Goal: Information Seeking & Learning: Learn about a topic

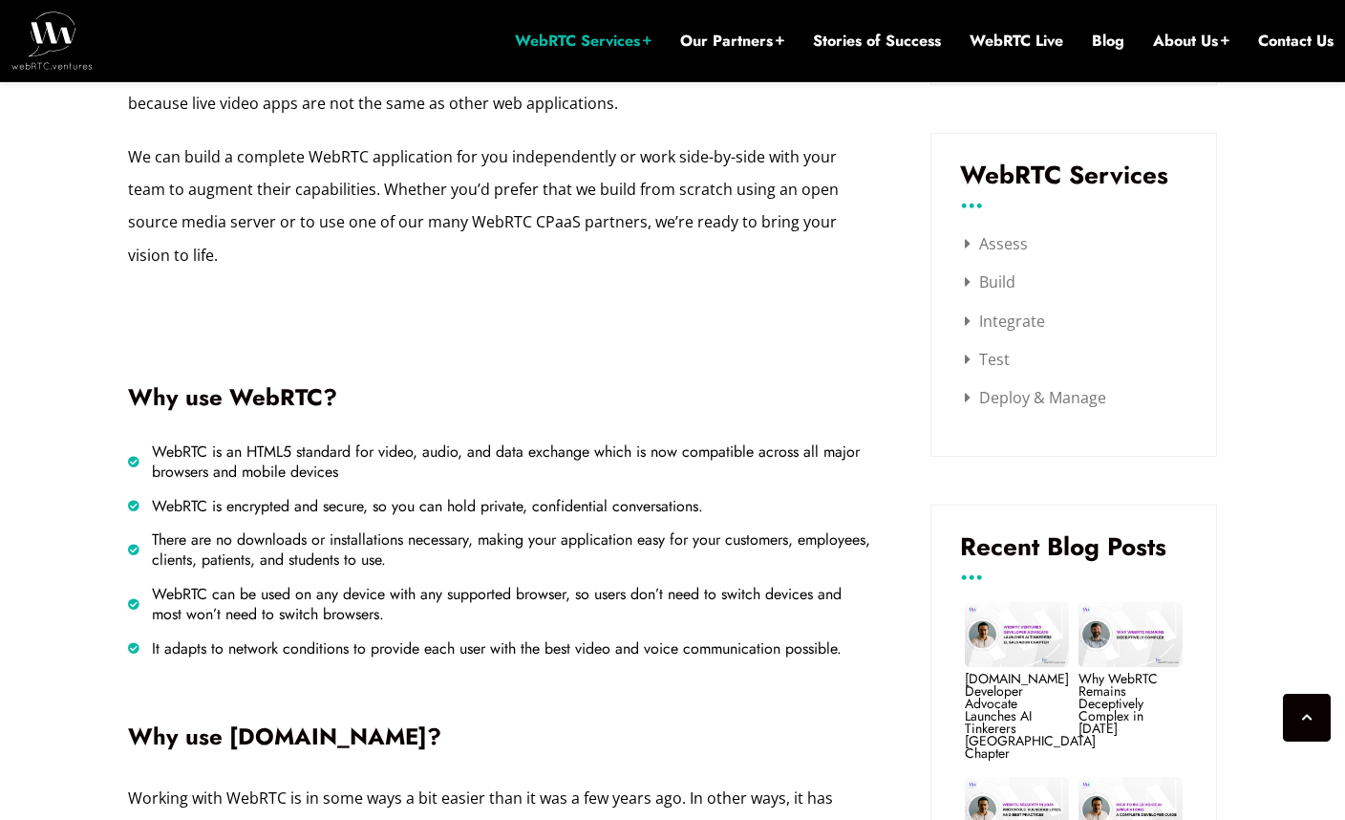
scroll to position [987, 0]
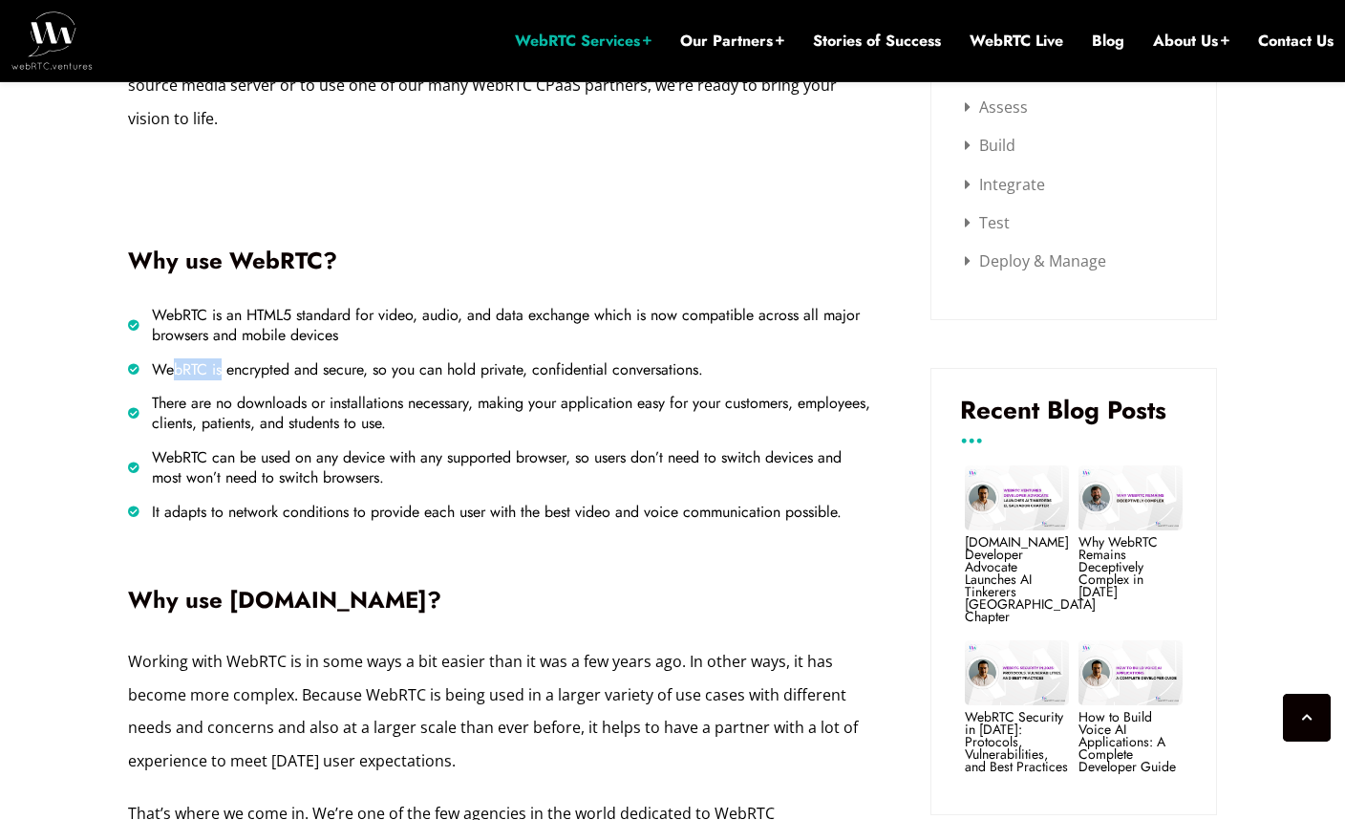
drag, startPoint x: 170, startPoint y: 332, endPoint x: 245, endPoint y: 395, distance: 97.6
click at [235, 360] on span "WebRTC is encrypted and secure, so you can hold private, confidential conversat…" at bounding box center [425, 370] width 556 height 20
drag, startPoint x: 392, startPoint y: 464, endPoint x: 645, endPoint y: 506, distance: 256.6
click at [426, 470] on ul "WebRTC is an HTML5 standard for video, audio, and data exchange which is now co…" at bounding box center [500, 414] width 745 height 216
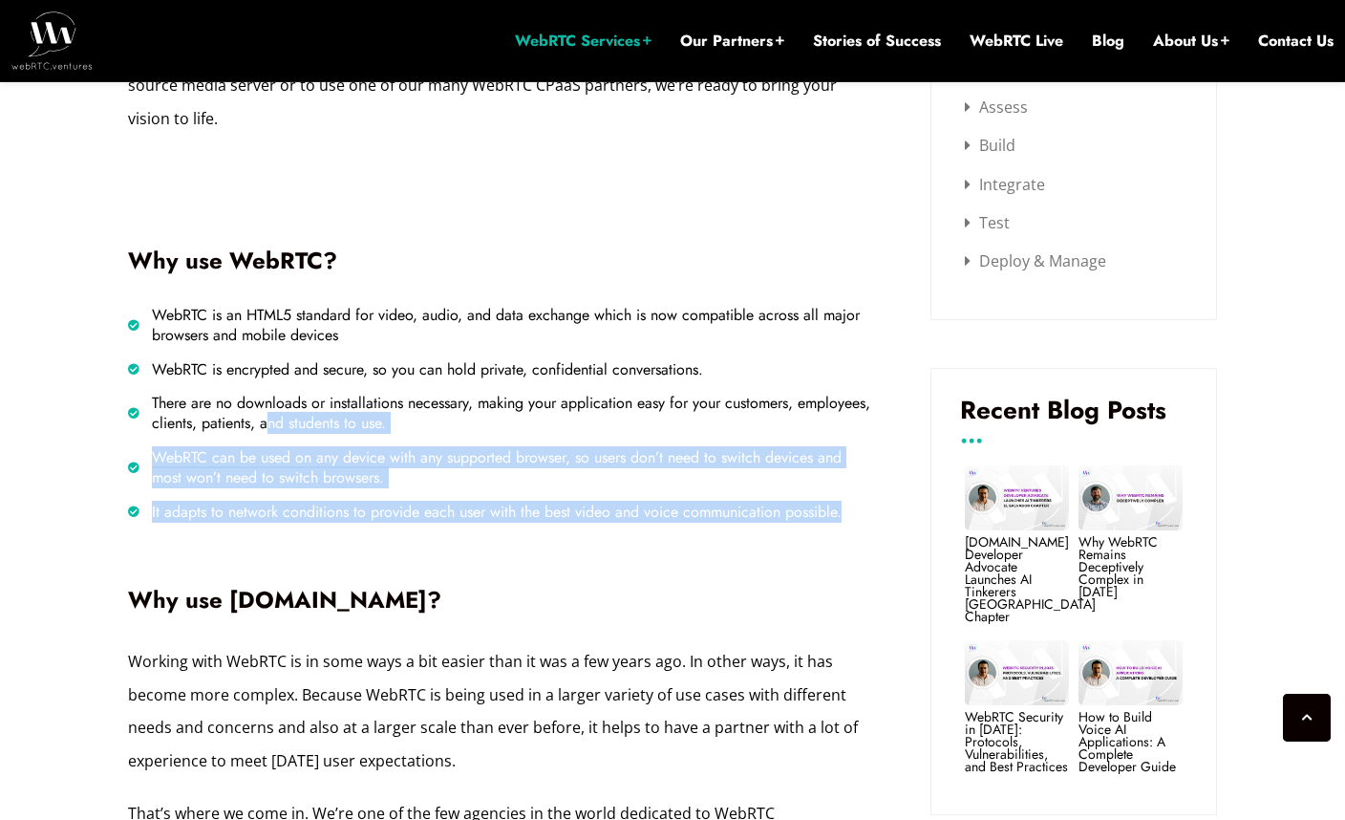
drag, startPoint x: 645, startPoint y: 506, endPoint x: 621, endPoint y: 325, distance: 183.1
click at [351, 376] on div "WebRTC is an HTML5 standard for video, audio, and data exchange which is now co…" at bounding box center [500, 438] width 745 height 264
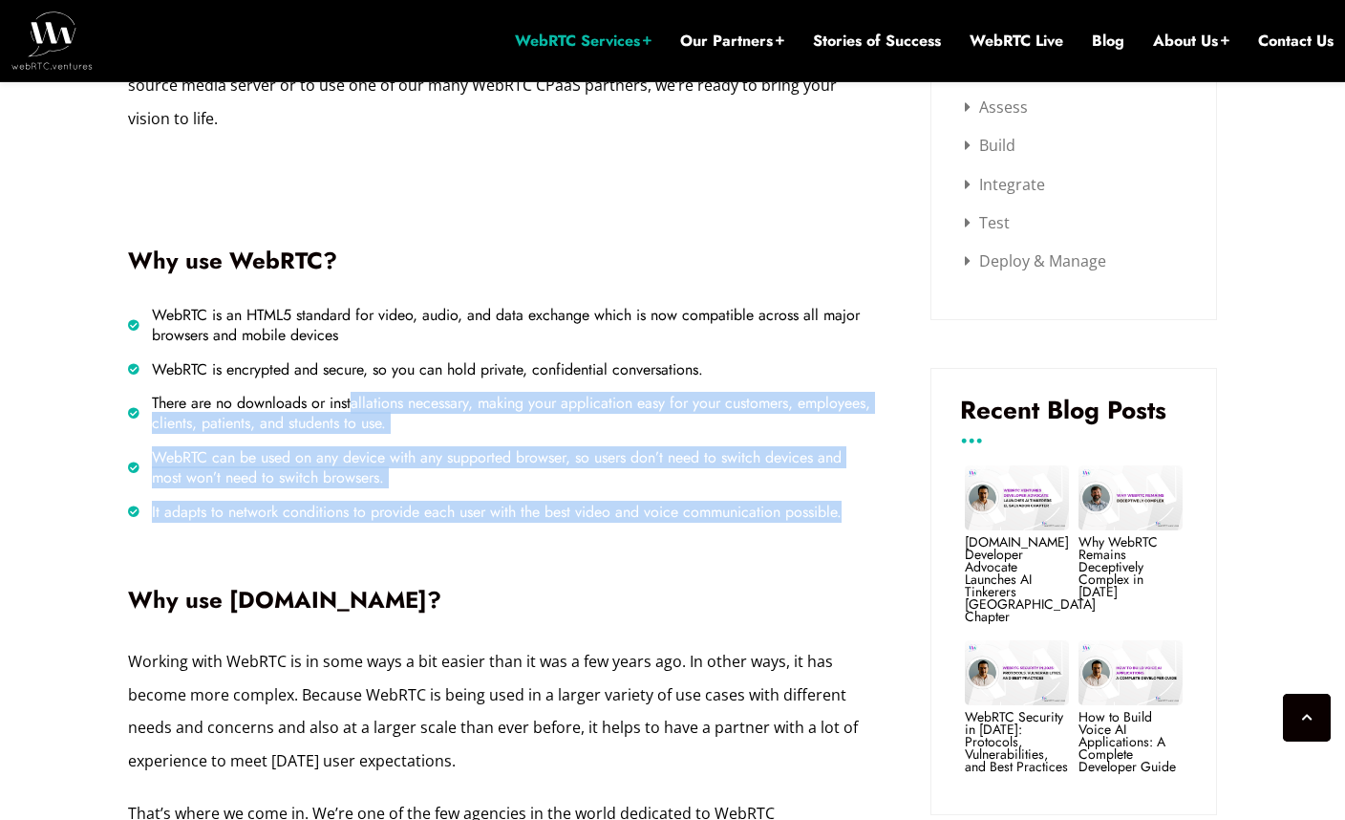
click at [341, 249] on h2 "Why use WebRTC?" at bounding box center [500, 260] width 745 height 23
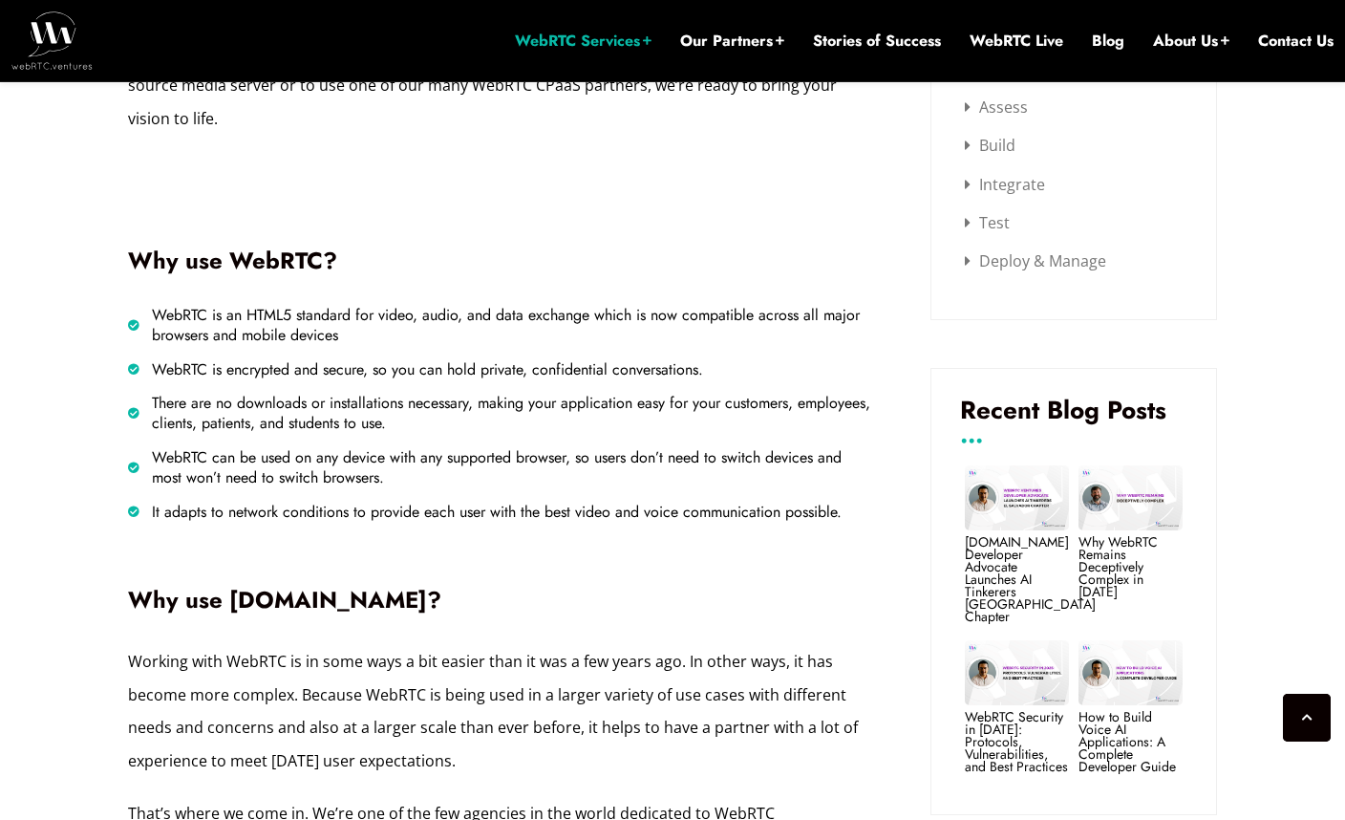
drag, startPoint x: 217, startPoint y: 176, endPoint x: 268, endPoint y: 159, distance: 54.4
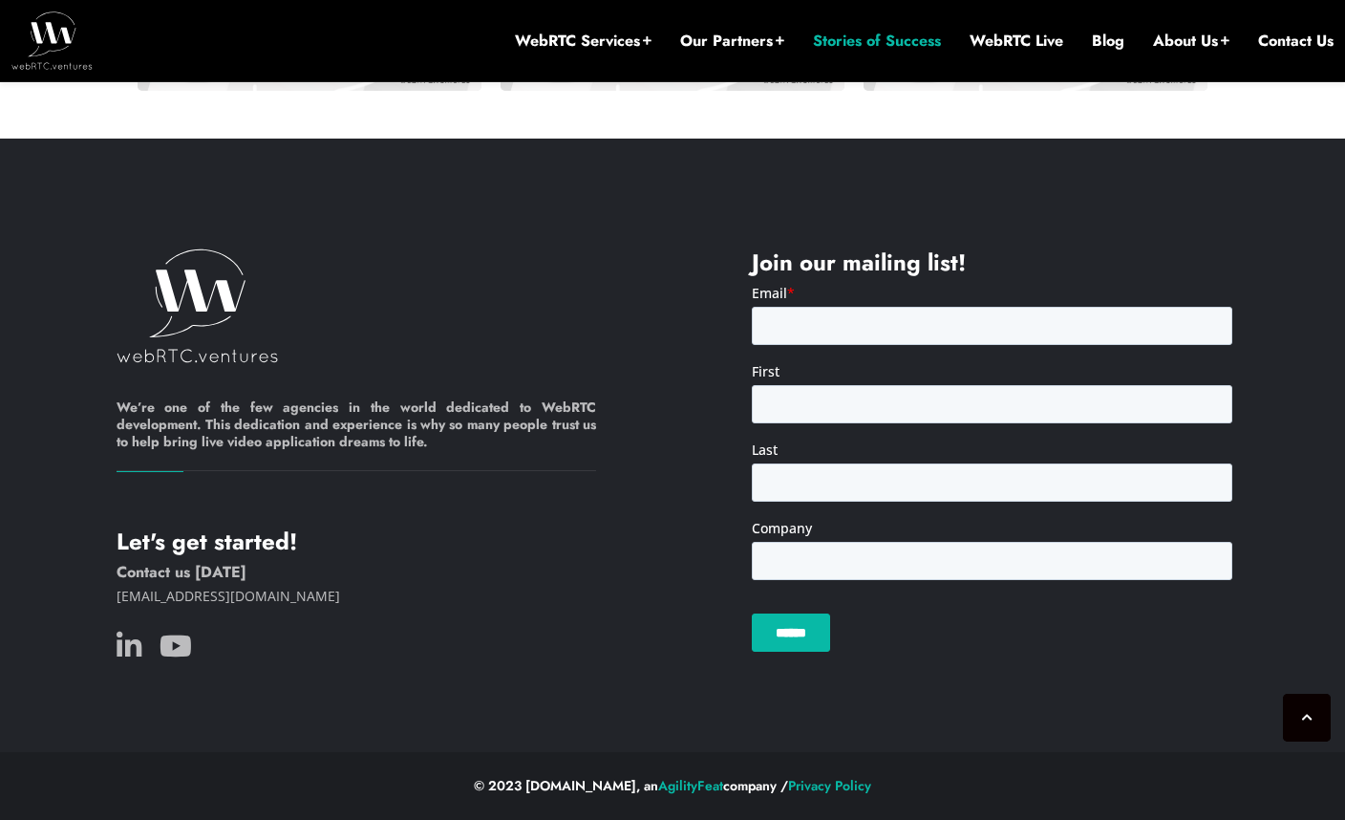
scroll to position [1528, 0]
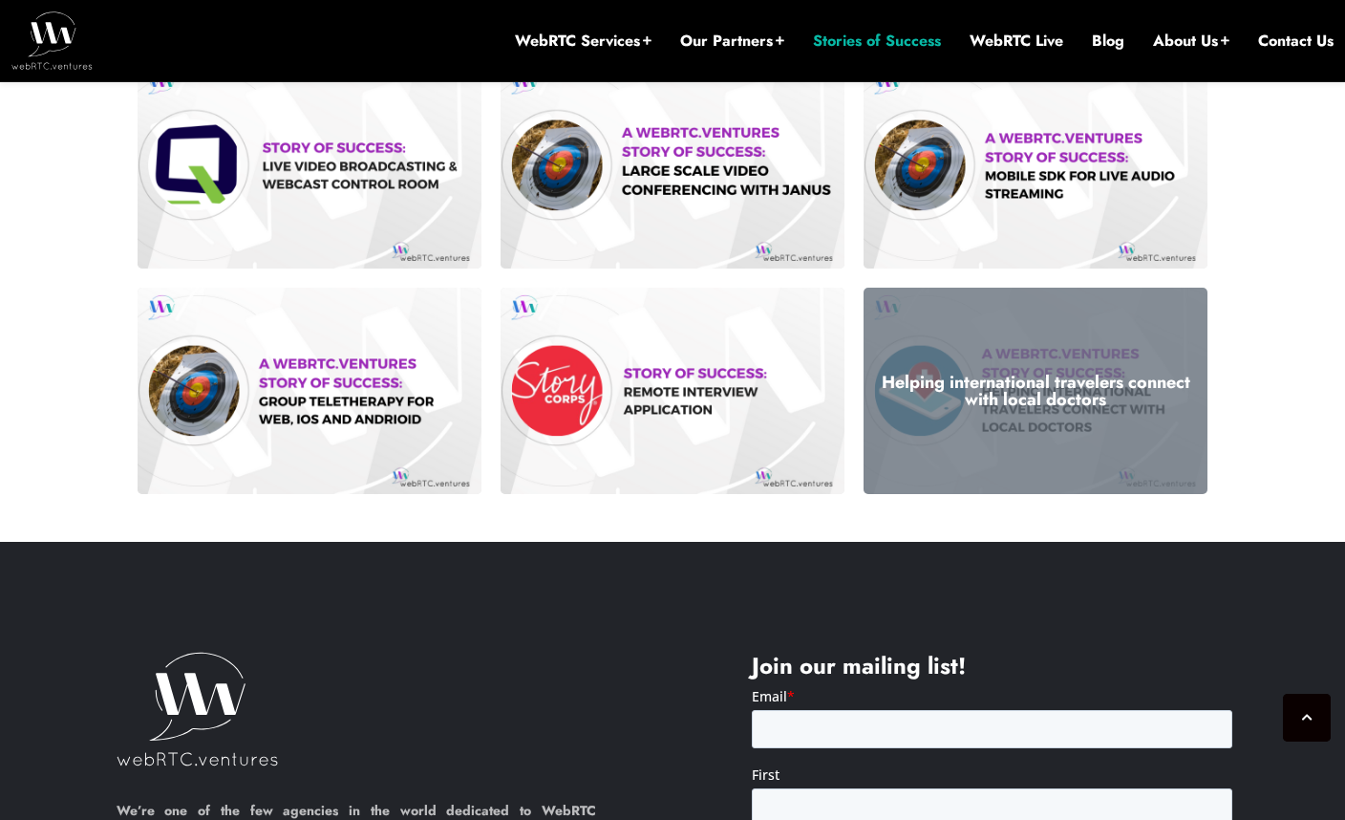
click at [1029, 391] on h3 "Helping international travelers connect with local doctors" at bounding box center [1035, 391] width 315 height 34
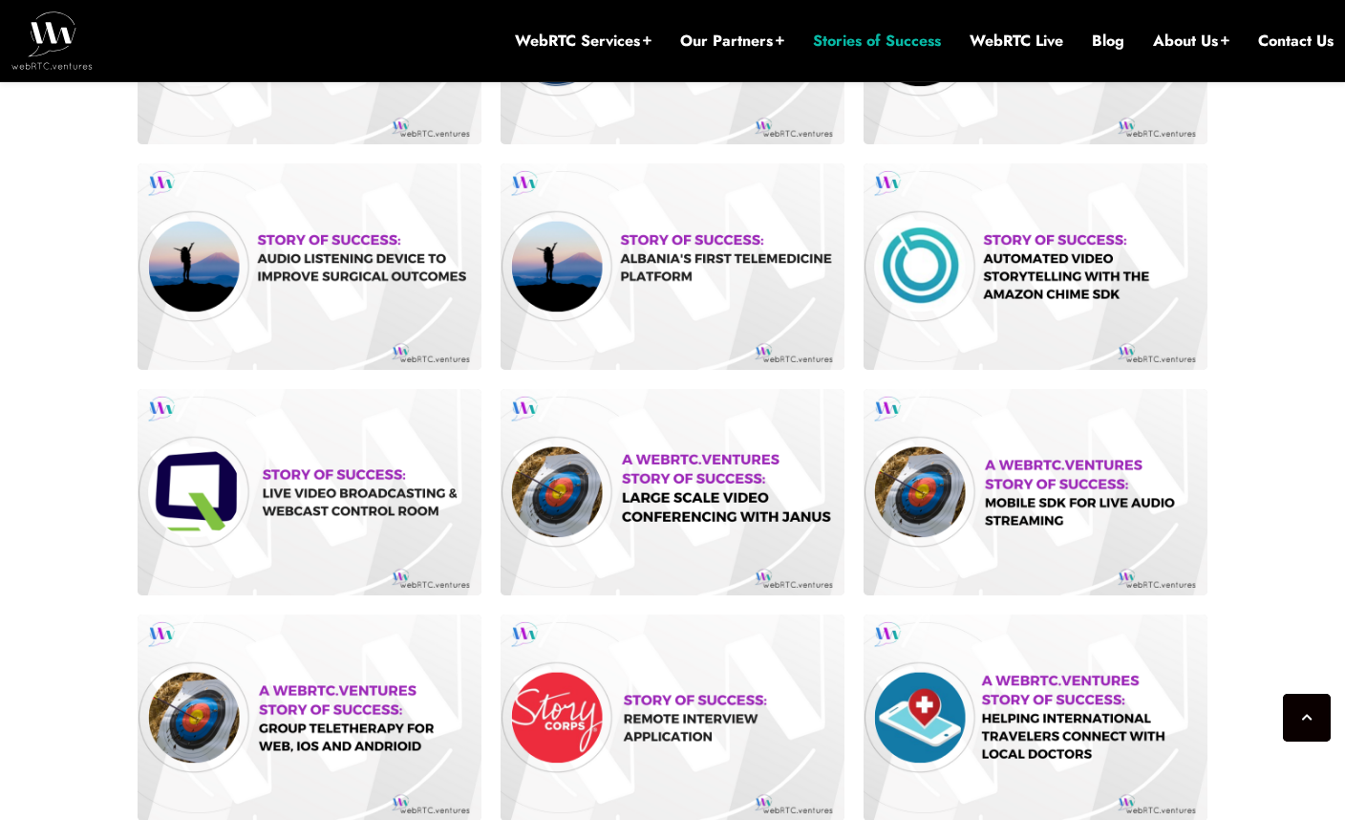
scroll to position [1169, 0]
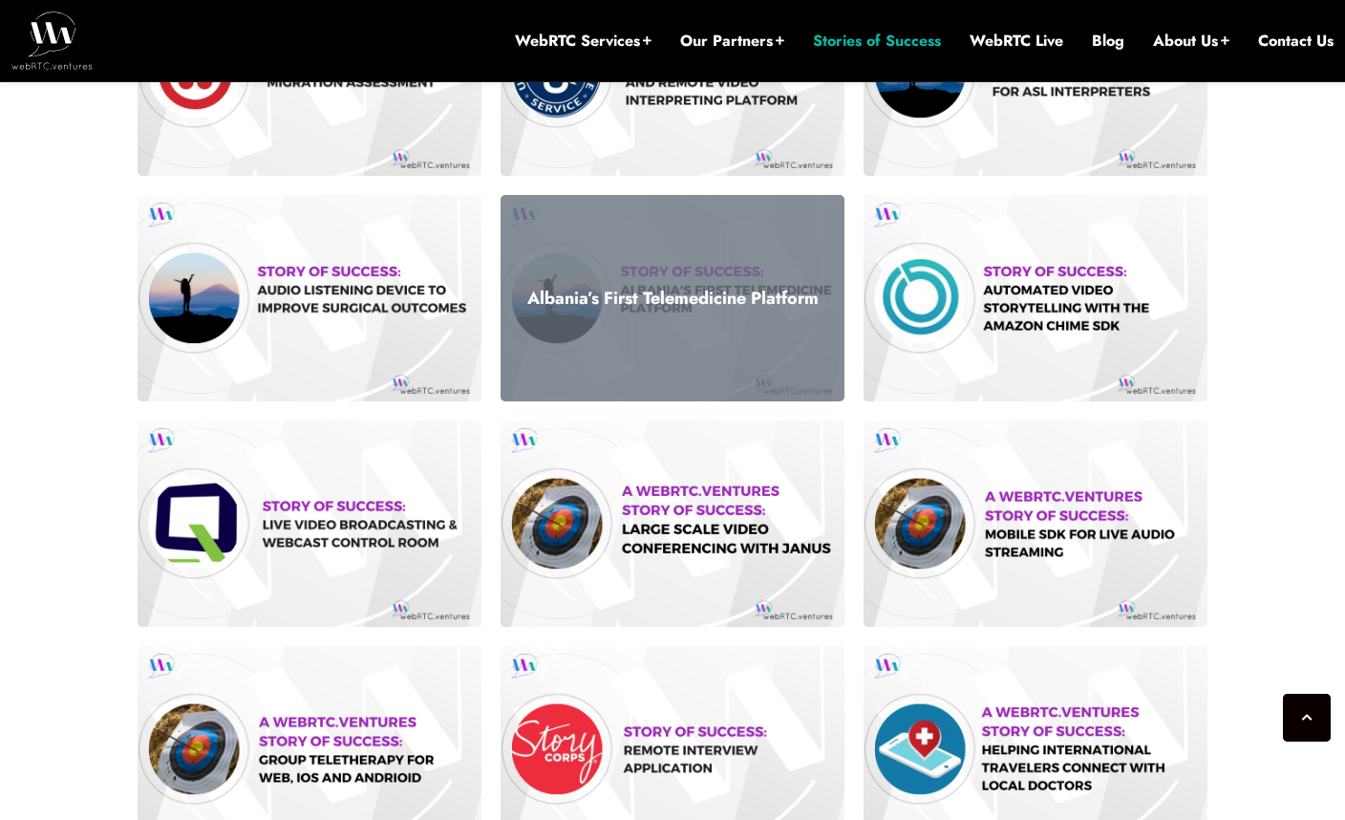
click at [653, 303] on h3 "Albania’s First Telemedicine Platform" at bounding box center [672, 297] width 315 height 17
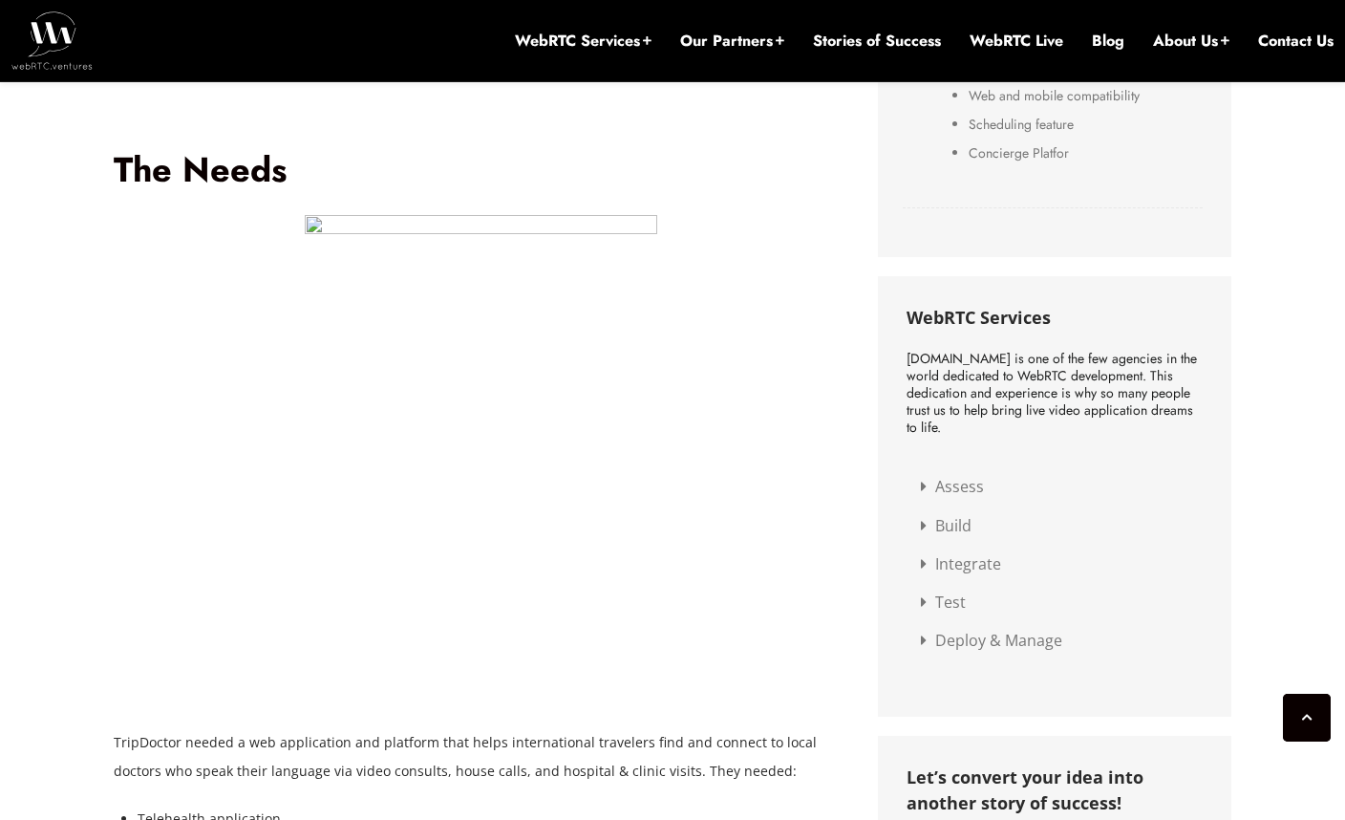
scroll to position [1341, 0]
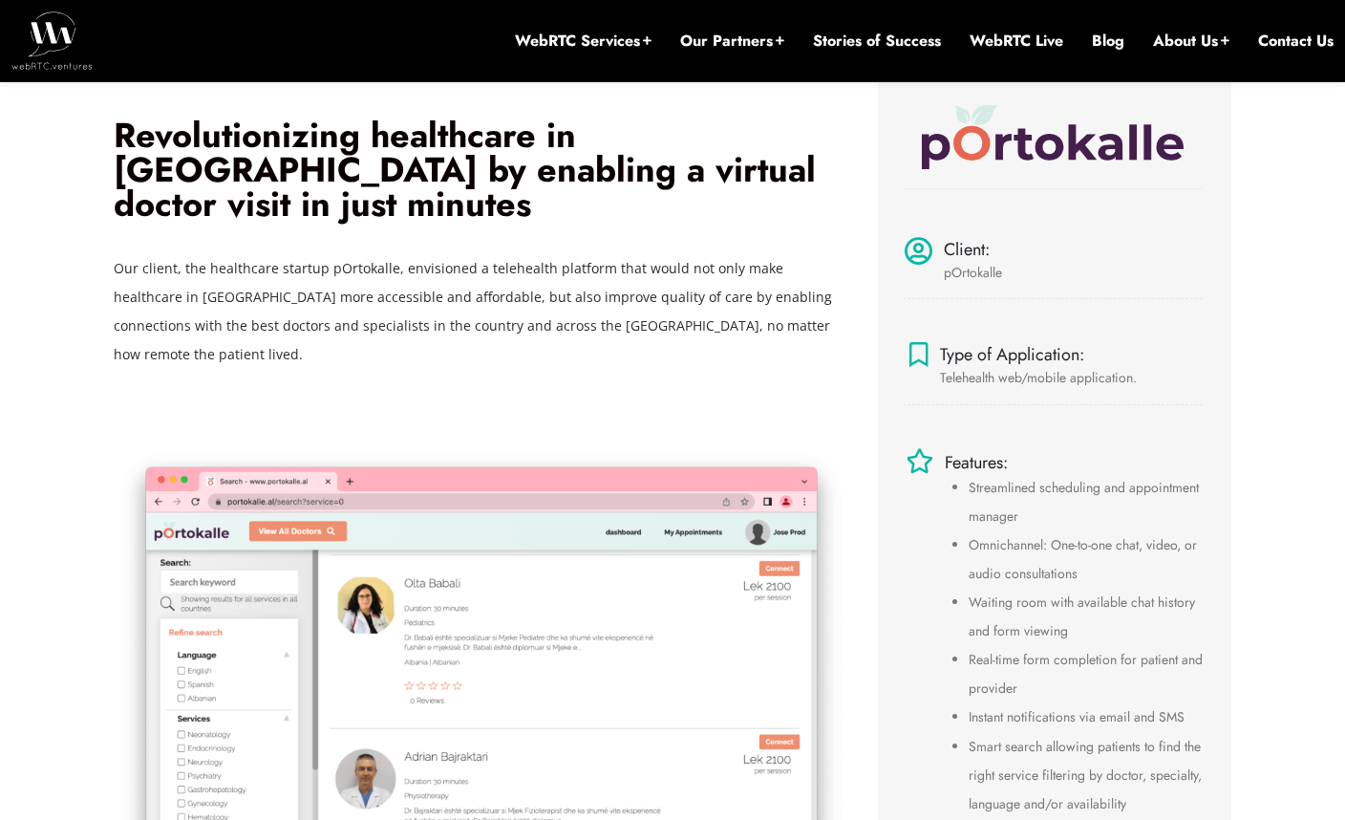
scroll to position [800, 0]
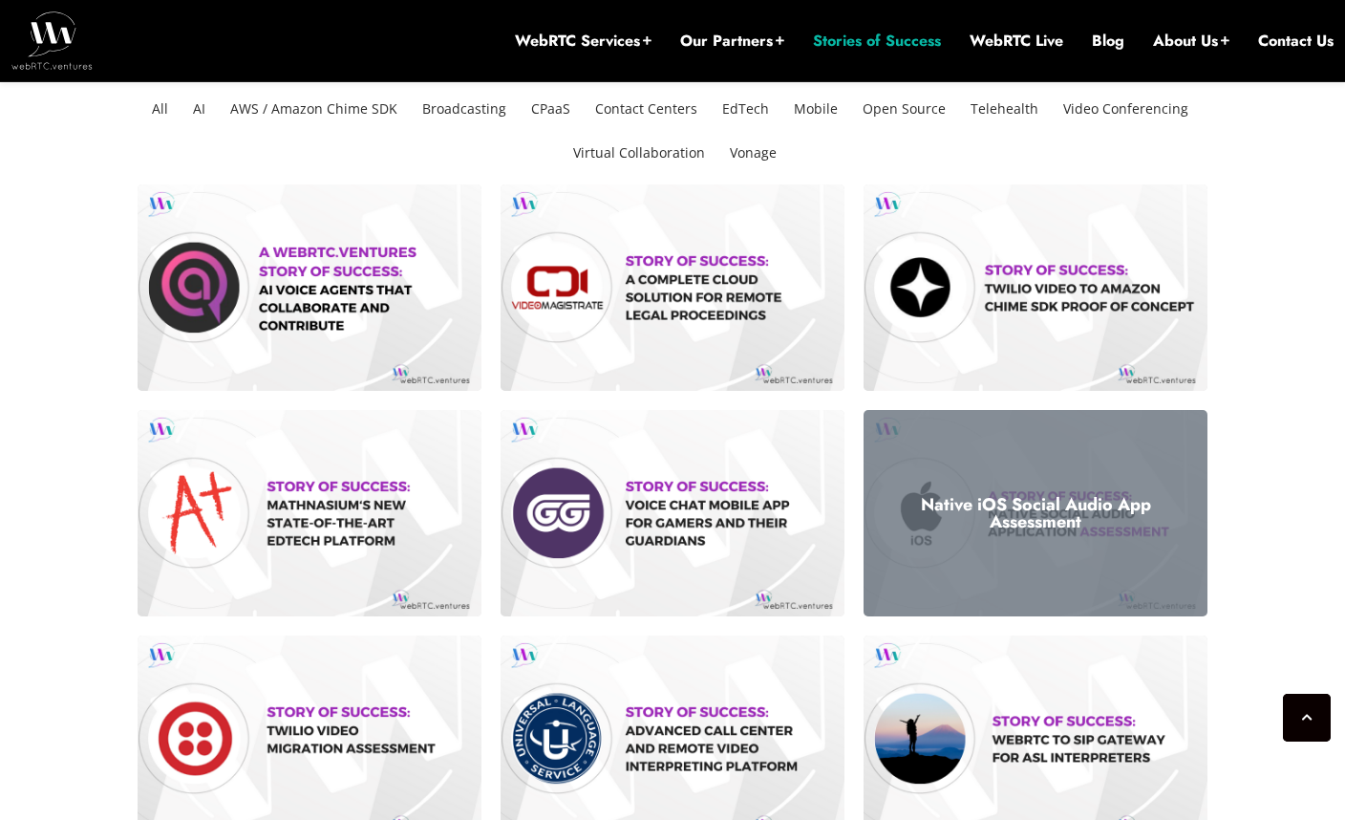
scroll to position [418, 0]
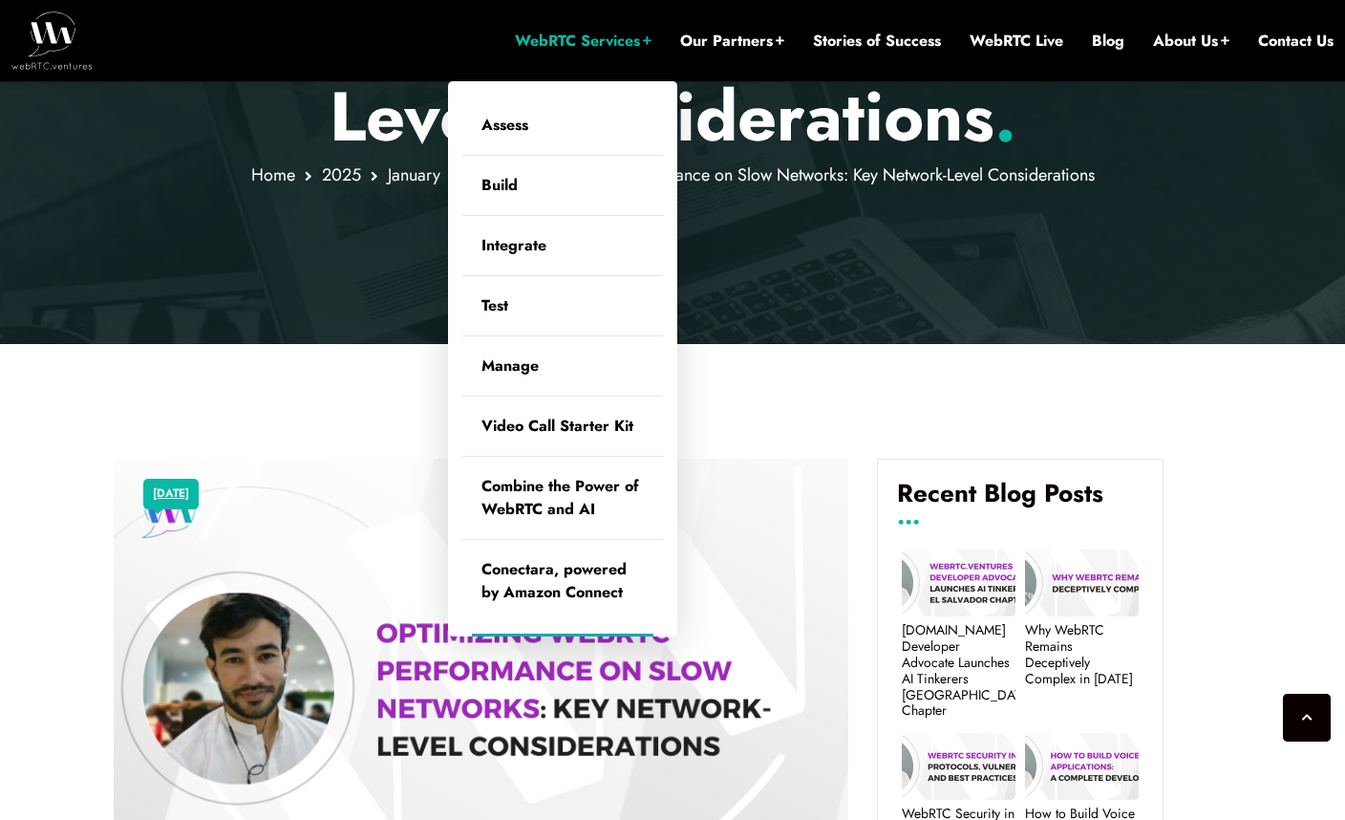
scroll to position [300, 0]
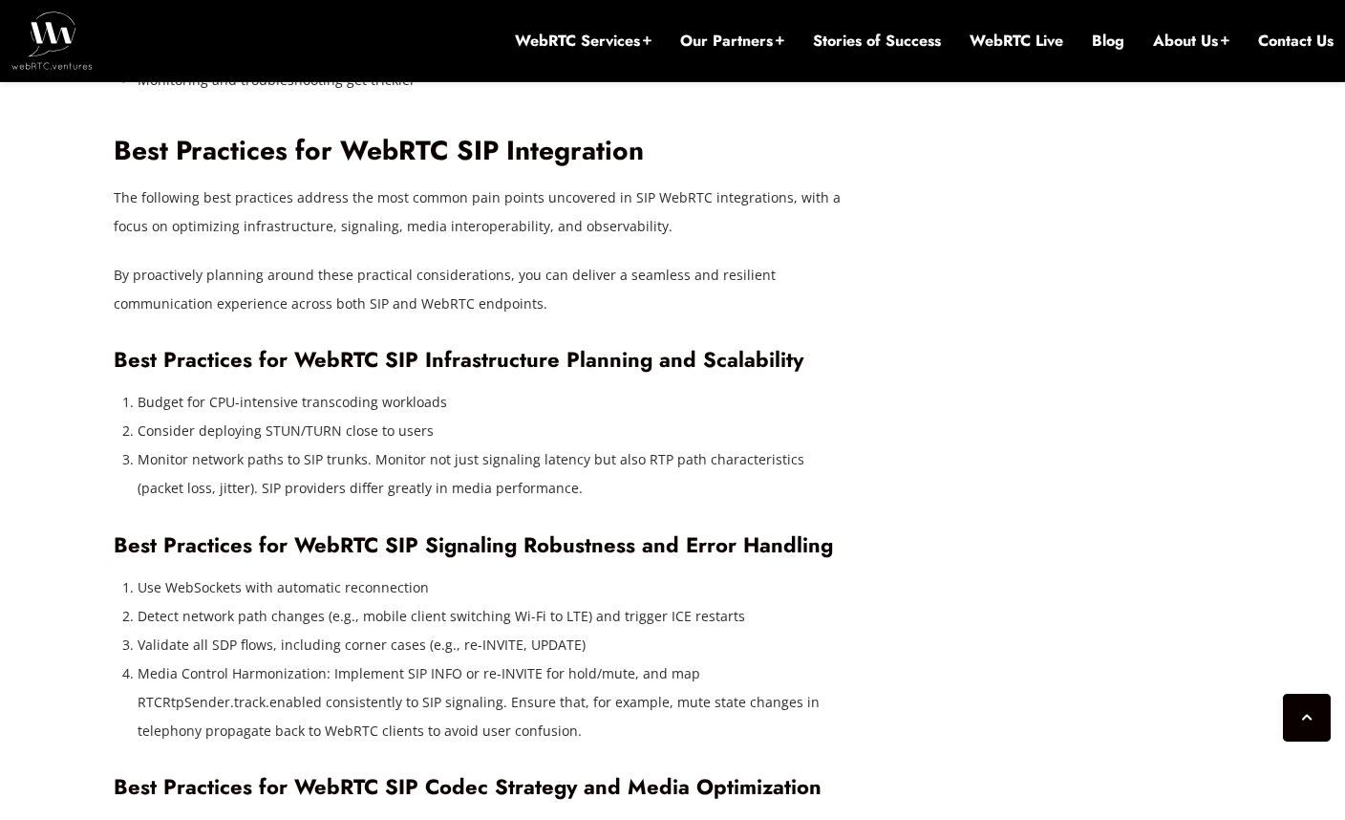
scroll to position [5127, 0]
